Goal: Task Accomplishment & Management: Manage account settings

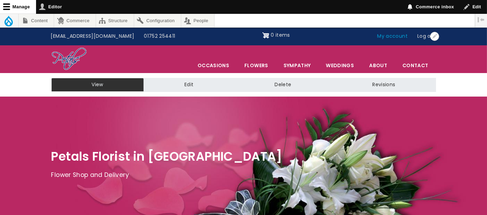
click at [401, 37] on link "My account" at bounding box center [393, 36] width 40 height 13
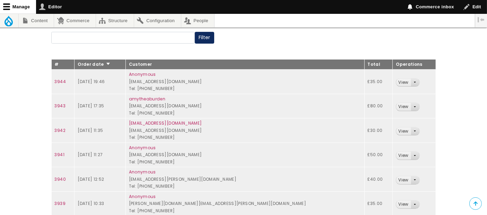
scroll to position [77, 0]
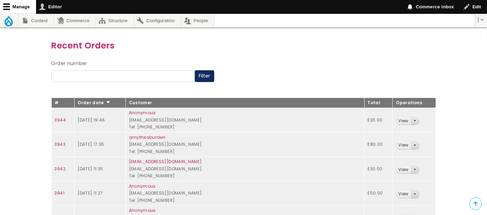
click at [276, 15] on ul "Tools Index Logout Content Add content Basic page Blocks Add content block Basi…" at bounding box center [232, 21] width 465 height 14
